Goal: Task Accomplishment & Management: Use online tool/utility

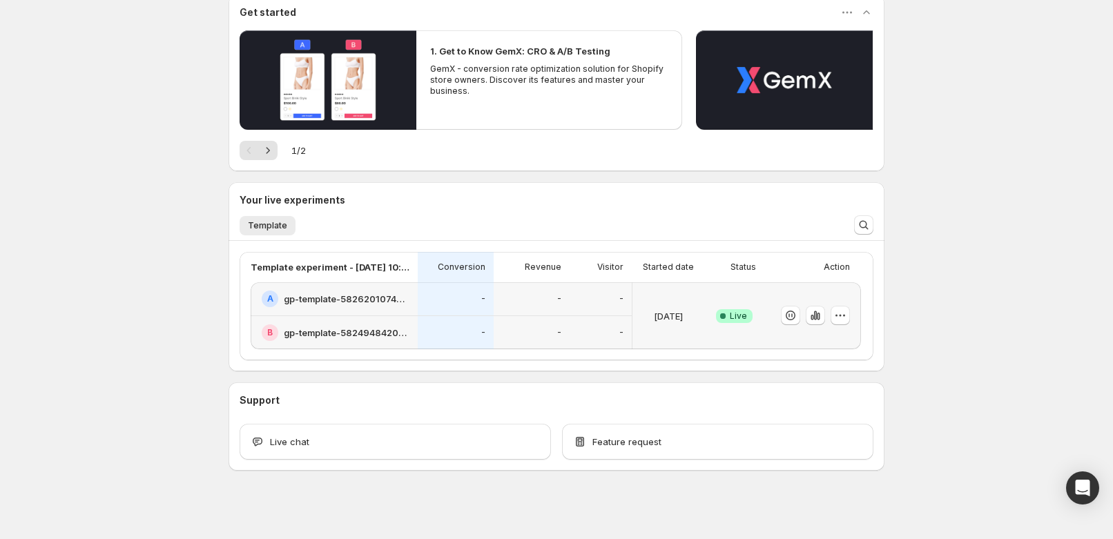
scroll to position [138, 0]
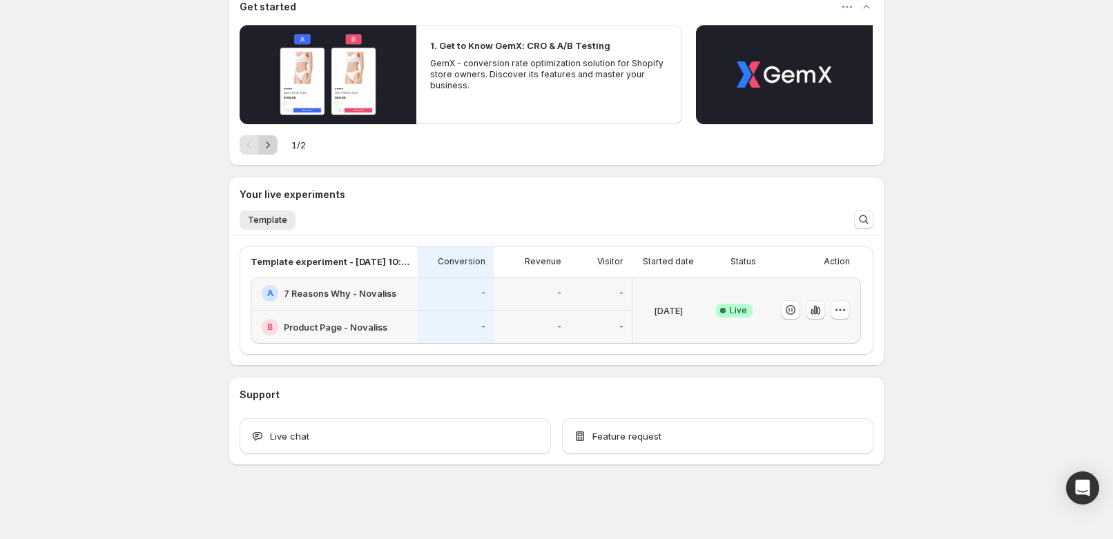
click at [267, 145] on icon "Next" at bounding box center [268, 145] width 14 height 14
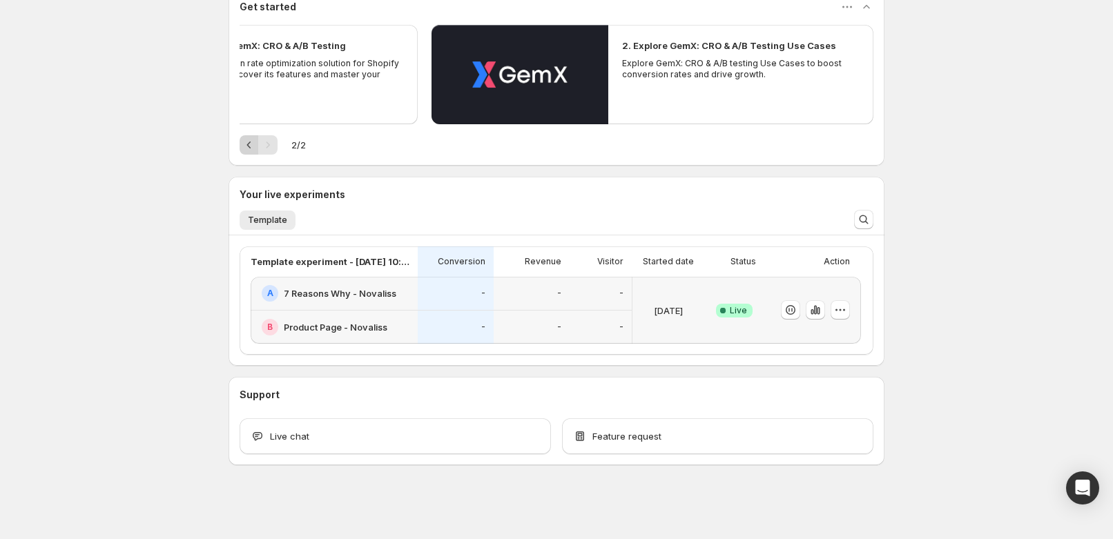
click at [250, 145] on icon "Previous" at bounding box center [249, 145] width 14 height 14
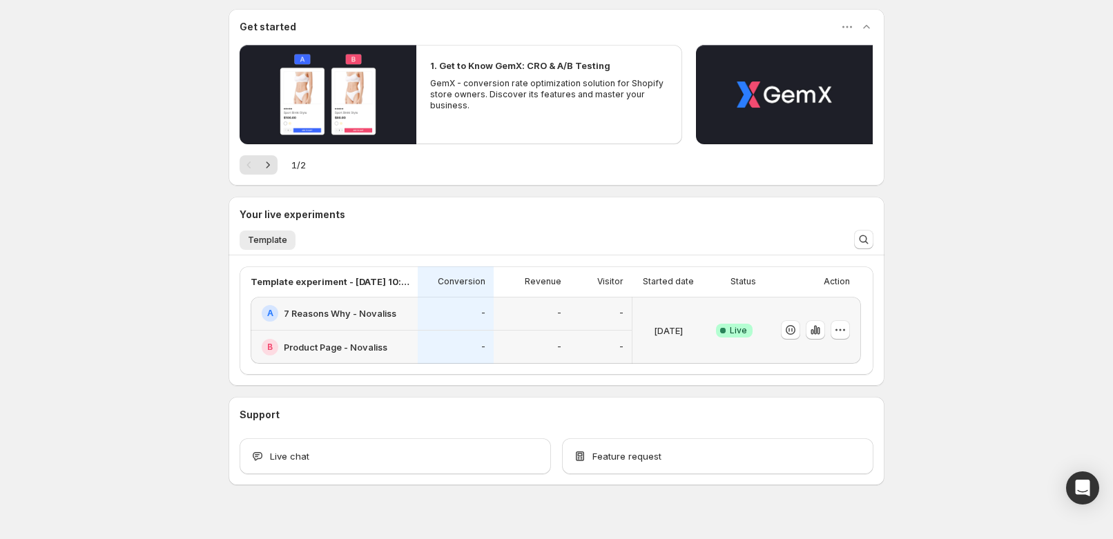
scroll to position [125, 0]
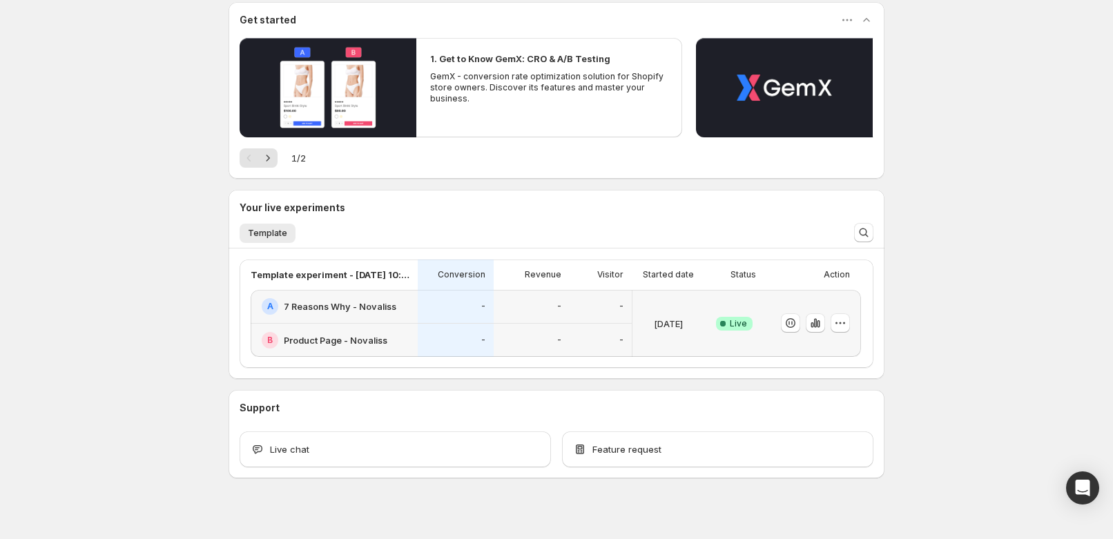
click at [353, 316] on div "A 7 Reasons Why - Novaliss" at bounding box center [334, 307] width 167 height 34
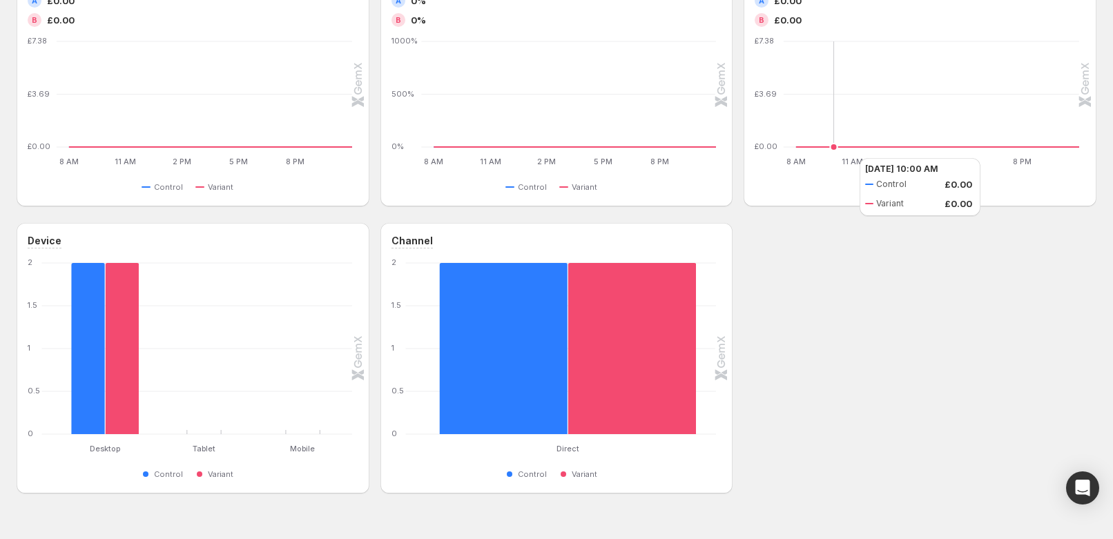
scroll to position [514, 0]
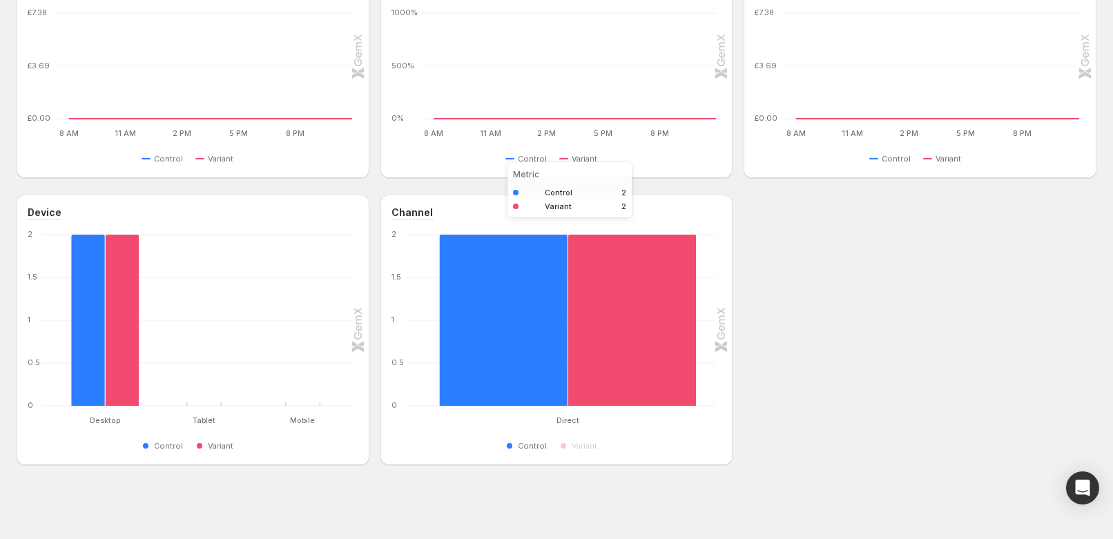
click at [528, 323] on rect "Control 2" at bounding box center [503, 320] width 128 height 171
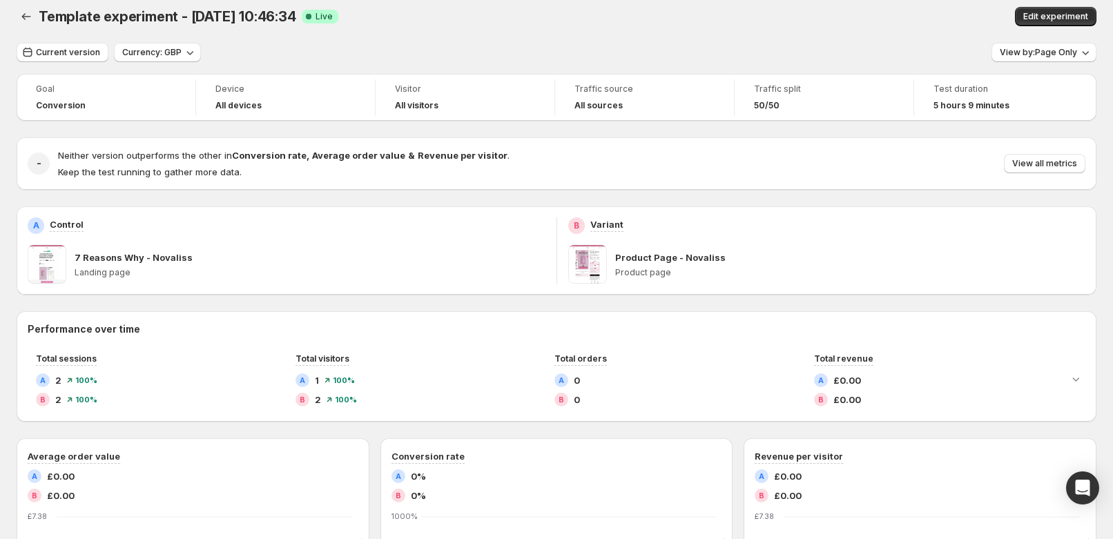
scroll to position [0, 0]
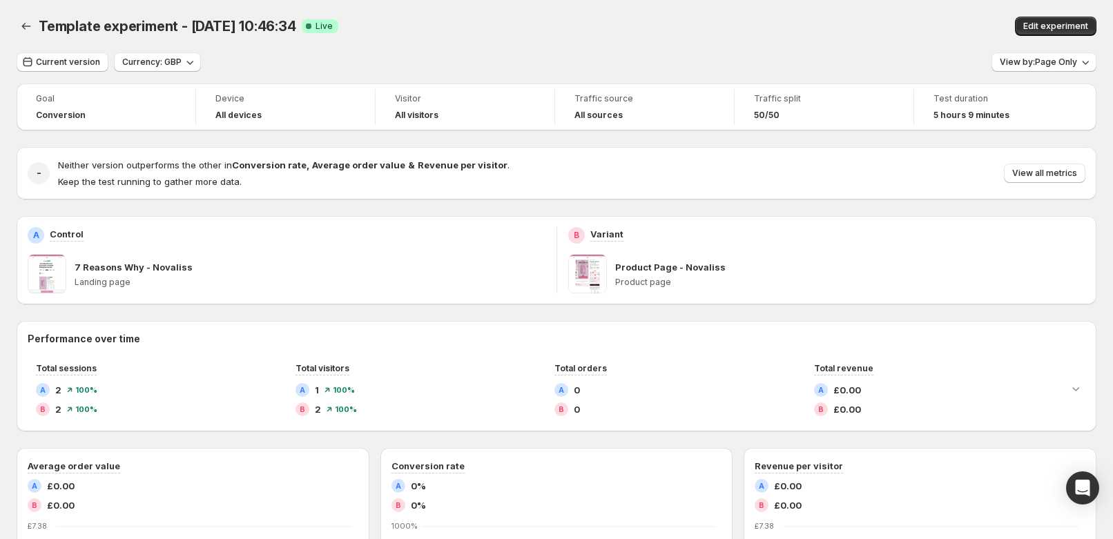
drag, startPoint x: 662, startPoint y: 204, endPoint x: 598, endPoint y: 199, distance: 64.4
click at [598, 199] on div "Goal Conversion Device All devices Visitor All visitors Traffic source All sour…" at bounding box center [557, 531] width 1080 height 895
drag, startPoint x: 543, startPoint y: 208, endPoint x: 708, endPoint y: 301, distance: 189.5
click at [717, 316] on div "Goal Conversion Device All devices Visitor All visitors Traffic source All sour…" at bounding box center [557, 531] width 1080 height 895
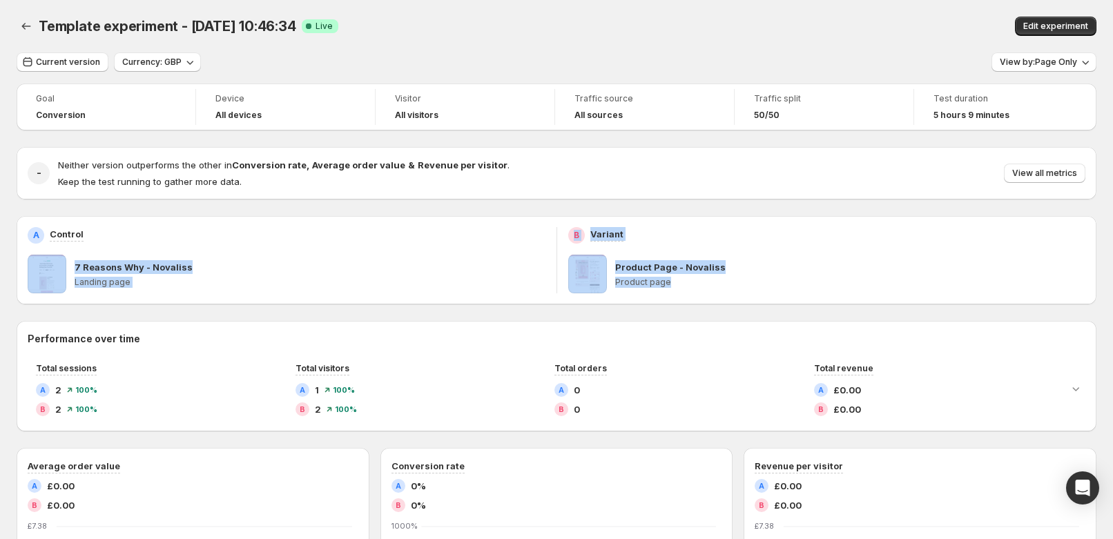
drag, startPoint x: 696, startPoint y: 313, endPoint x: 549, endPoint y: 209, distance: 179.9
click at [549, 209] on div "Goal Conversion Device All devices Visitor All visitors Traffic source All sour…" at bounding box center [557, 531] width 1080 height 895
drag, startPoint x: 554, startPoint y: 209, endPoint x: 719, endPoint y: 339, distance: 209.9
click at [719, 339] on div "Goal Conversion Device All devices Visitor All visitors Traffic source All sour…" at bounding box center [557, 531] width 1080 height 895
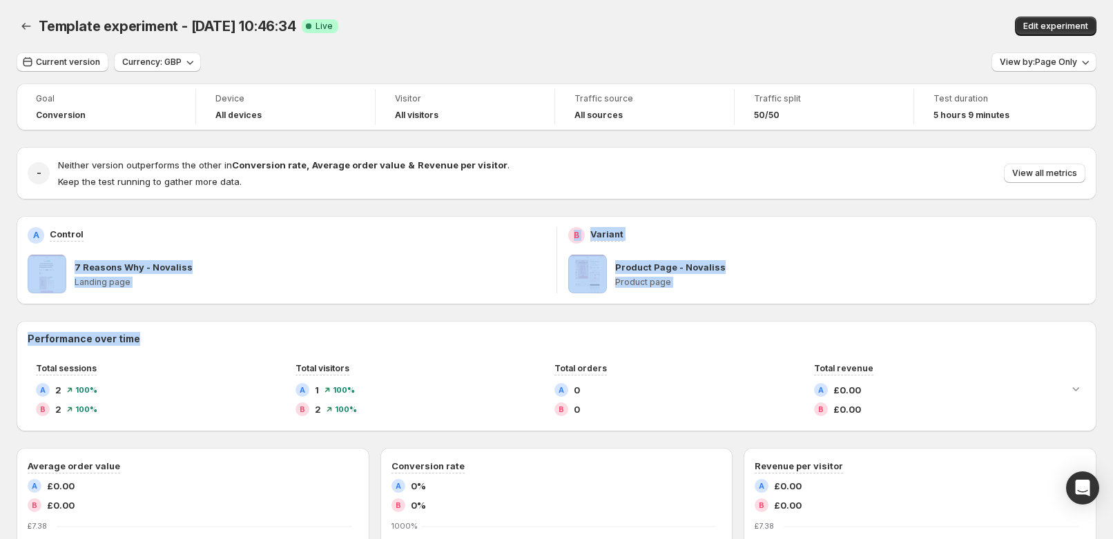
click at [714, 317] on div "Goal Conversion Device All devices Visitor All visitors Traffic source All sour…" at bounding box center [557, 531] width 1080 height 895
drag, startPoint x: 672, startPoint y: 284, endPoint x: 551, endPoint y: 215, distance: 139.5
click at [551, 215] on div "Goal Conversion Device All devices Visitor All visitors Traffic source All sour…" at bounding box center [557, 531] width 1080 height 895
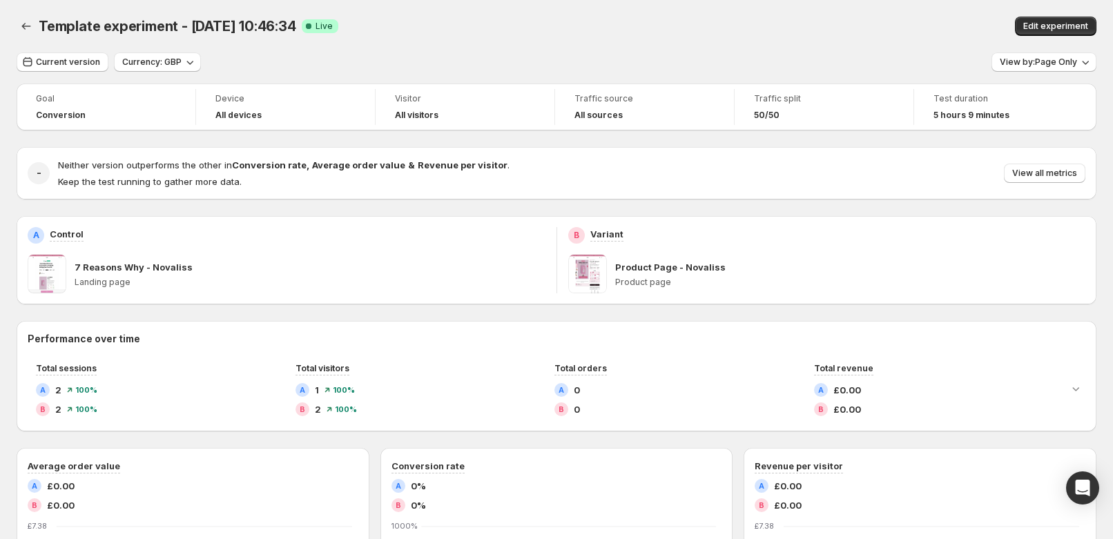
click at [564, 207] on div "Goal Conversion Device All devices Visitor All visitors Traffic source All sour…" at bounding box center [557, 531] width 1080 height 895
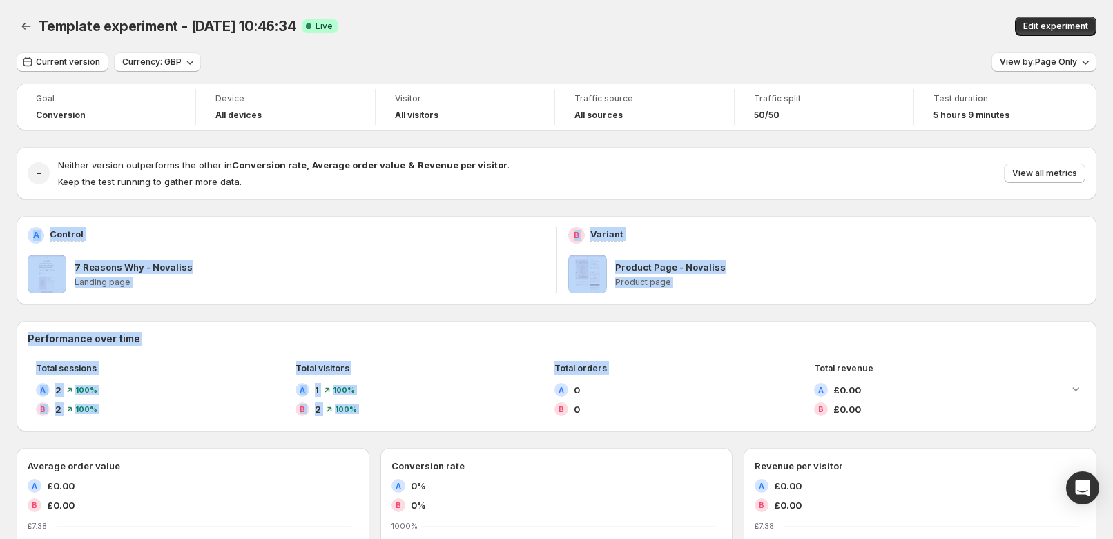
drag, startPoint x: 564, startPoint y: 207, endPoint x: 711, endPoint y: 347, distance: 203.2
click at [711, 353] on div "Goal Conversion Device All devices Visitor All visitors Traffic source All sour…" at bounding box center [557, 531] width 1080 height 895
click at [704, 298] on div "B Variant Product Page - Novaliss Product page" at bounding box center [827, 260] width 540 height 88
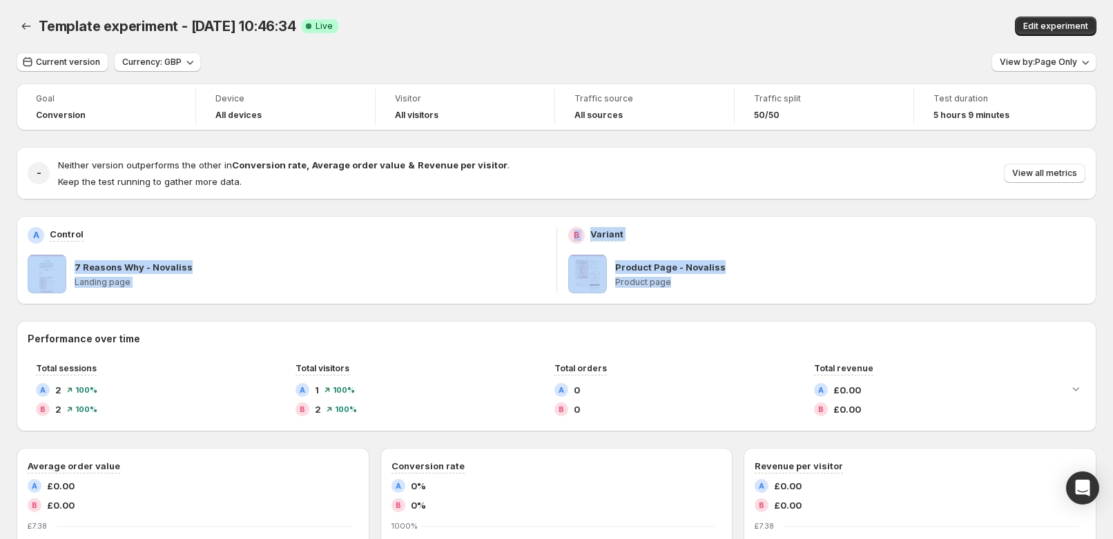
drag, startPoint x: 666, startPoint y: 283, endPoint x: 548, endPoint y: 215, distance: 137.0
click at [545, 217] on div "A Control 7 Reasons Why - Novaliss Landing page B Variant Product Page - Novali…" at bounding box center [557, 260] width 1080 height 88
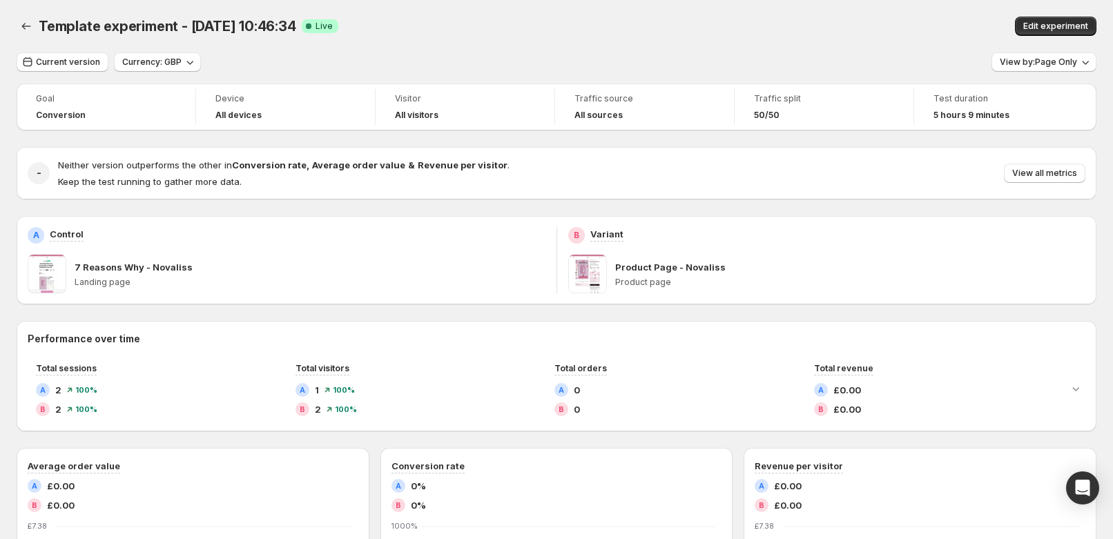
click at [561, 204] on div "Goal Conversion Device All devices Visitor All visitors Traffic source All sour…" at bounding box center [557, 531] width 1080 height 895
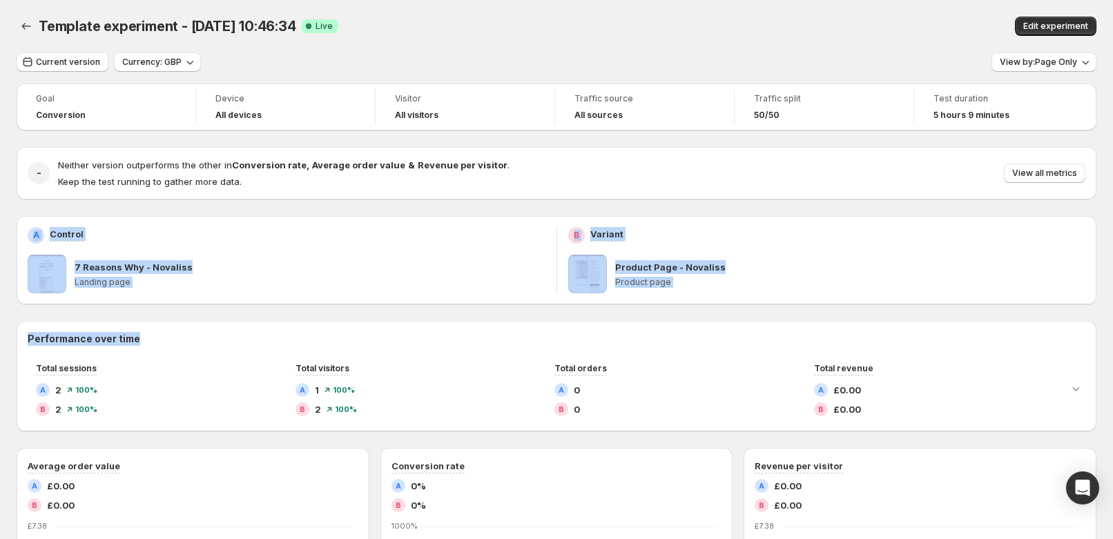
drag, startPoint x: 561, startPoint y: 204, endPoint x: 701, endPoint y: 317, distance: 180.2
click at [701, 317] on div "Goal Conversion Device All devices Visitor All visitors Traffic source All sour…" at bounding box center [557, 531] width 1080 height 895
drag, startPoint x: 701, startPoint y: 316, endPoint x: 108, endPoint y: 204, distance: 604.3
click at [77, 195] on div "Goal Conversion Device All devices Visitor All visitors Traffic source All sour…" at bounding box center [557, 531] width 1080 height 895
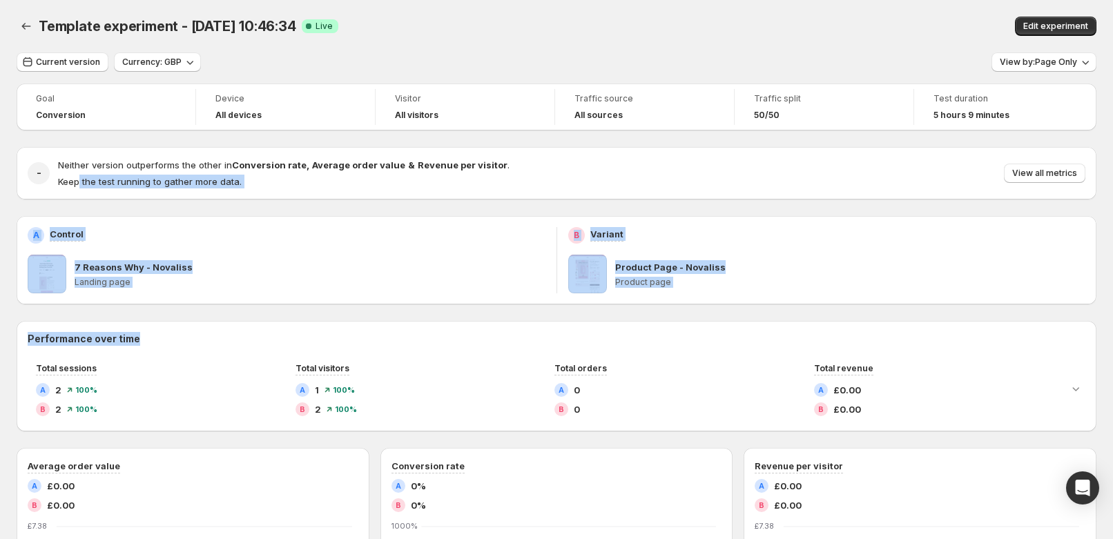
click at [108, 204] on div "Goal Conversion Device All devices Visitor All visitors Traffic source All sour…" at bounding box center [557, 531] width 1080 height 895
